Goal: Check status: Check status

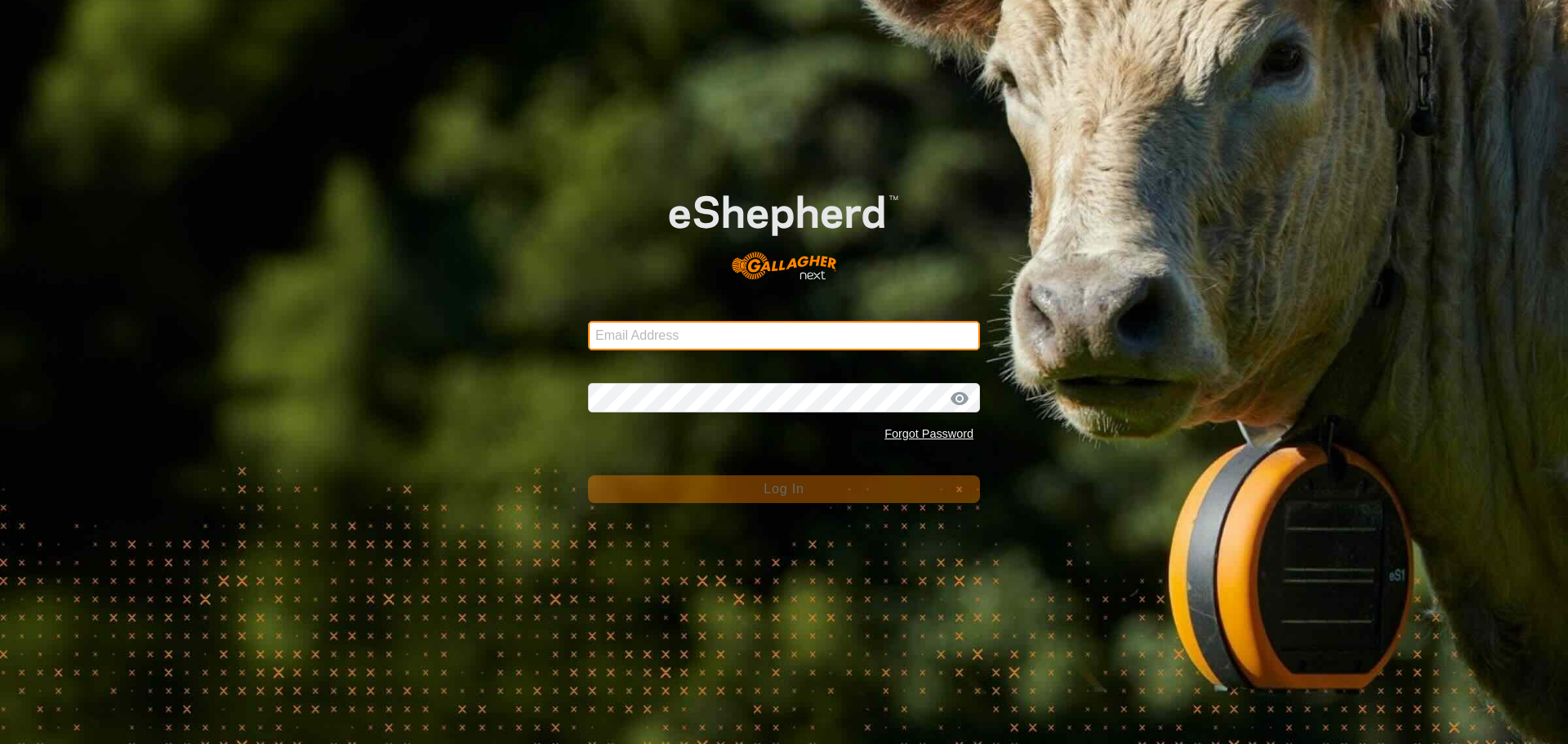
type input "[PERSON_NAME][EMAIL_ADDRESS][DOMAIN_NAME]"
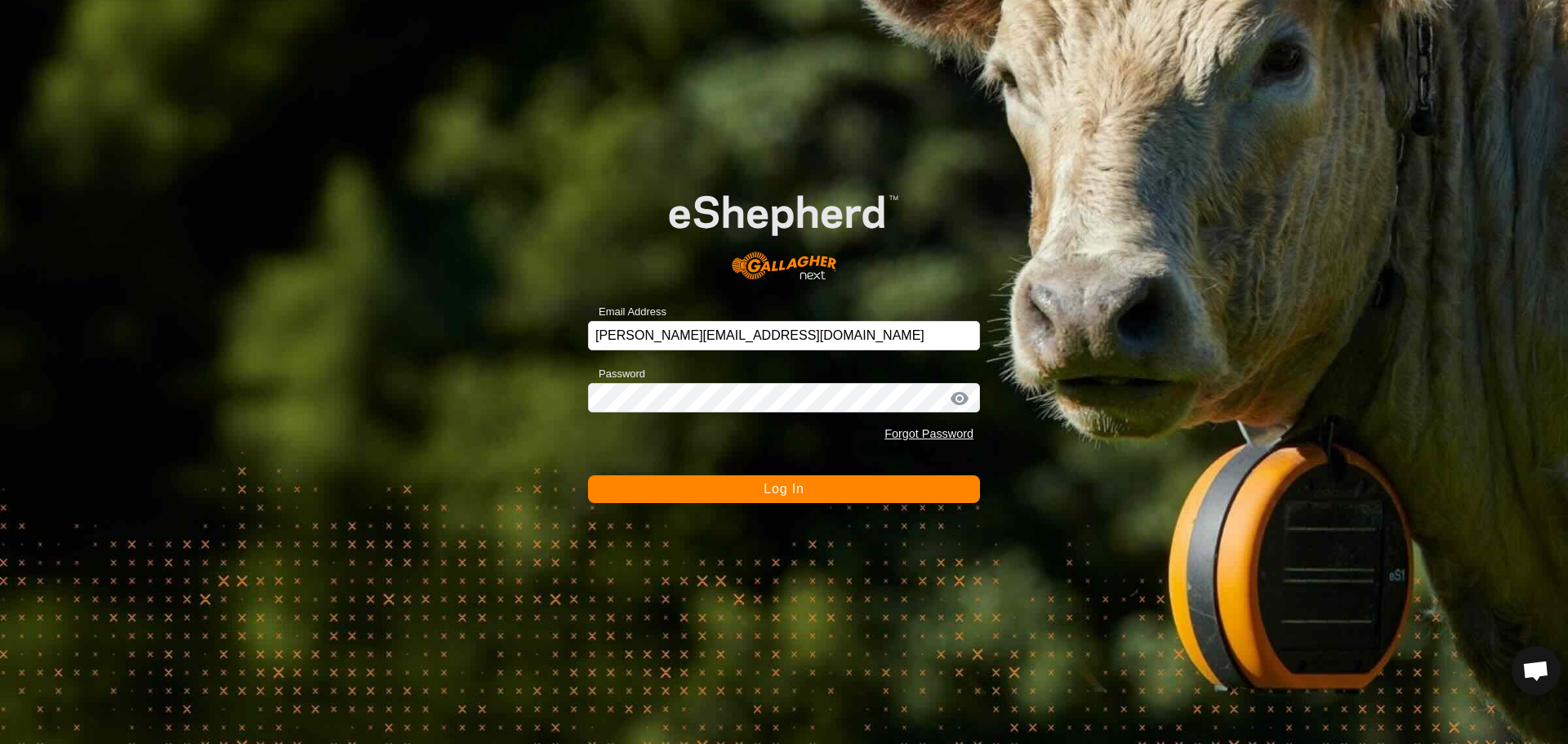
click at [772, 483] on span "Log In" at bounding box center [783, 488] width 40 height 14
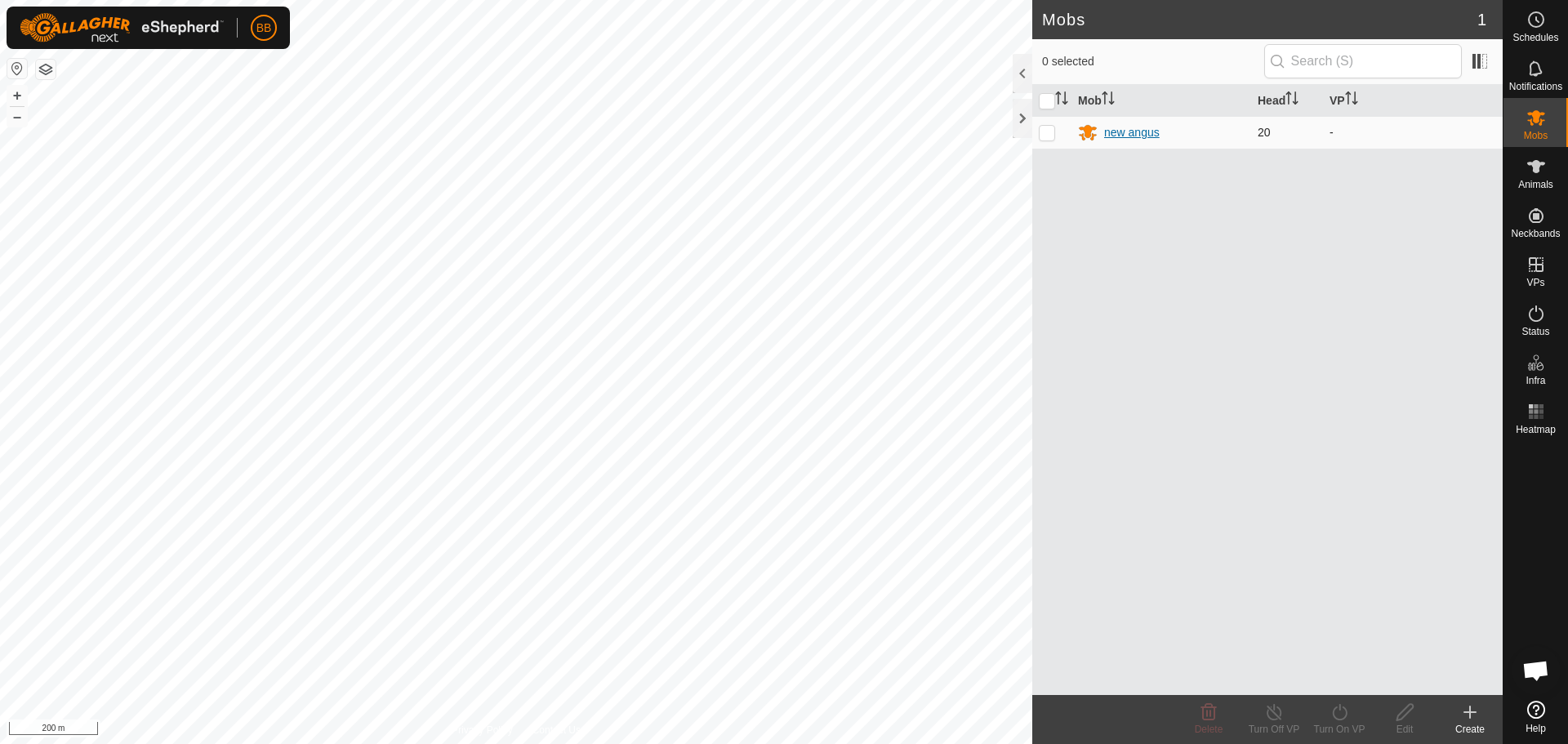
click at [1119, 132] on div "new angus" at bounding box center [1131, 132] width 55 height 17
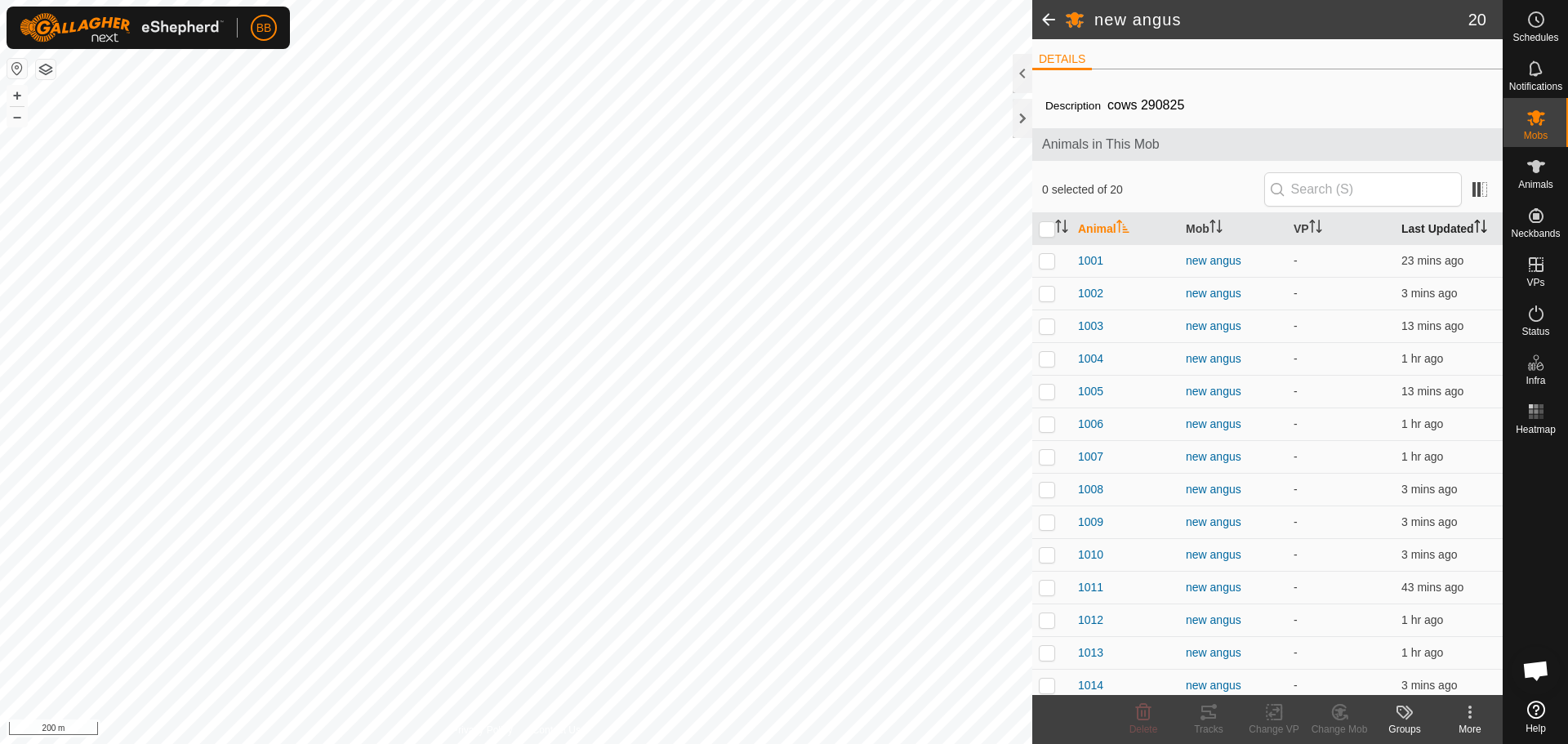
click at [1411, 228] on th "Last Updated" at bounding box center [1448, 228] width 108 height 32
click at [1416, 222] on th "Last Updated" at bounding box center [1448, 228] width 108 height 32
